Goal: Find specific page/section: Find specific page/section

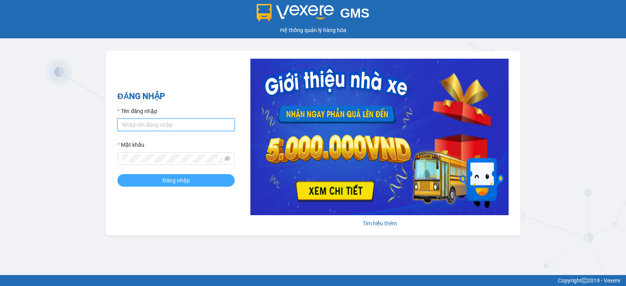
type input "lthien.ducphatth"
click at [195, 183] on button "Đăng nhập" at bounding box center [175, 180] width 117 height 13
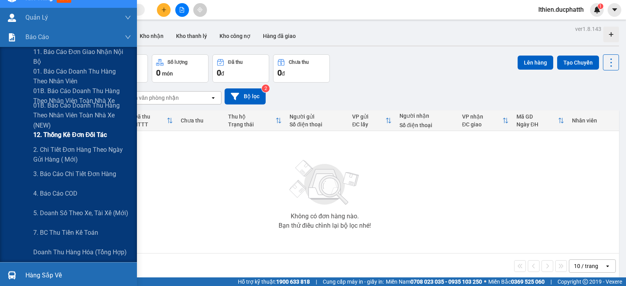
scroll to position [78, 0]
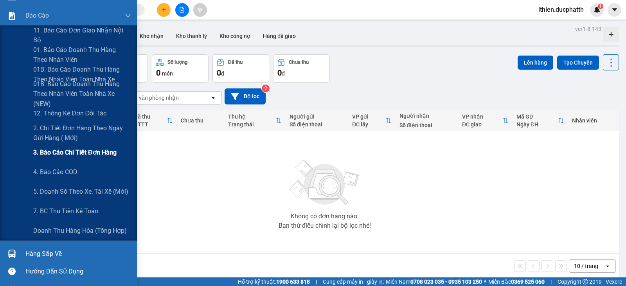
click at [85, 149] on span "3. Báo cáo chi tiết đơn hàng" at bounding box center [74, 152] width 83 height 10
